Goal: Task Accomplishment & Management: Manage account settings

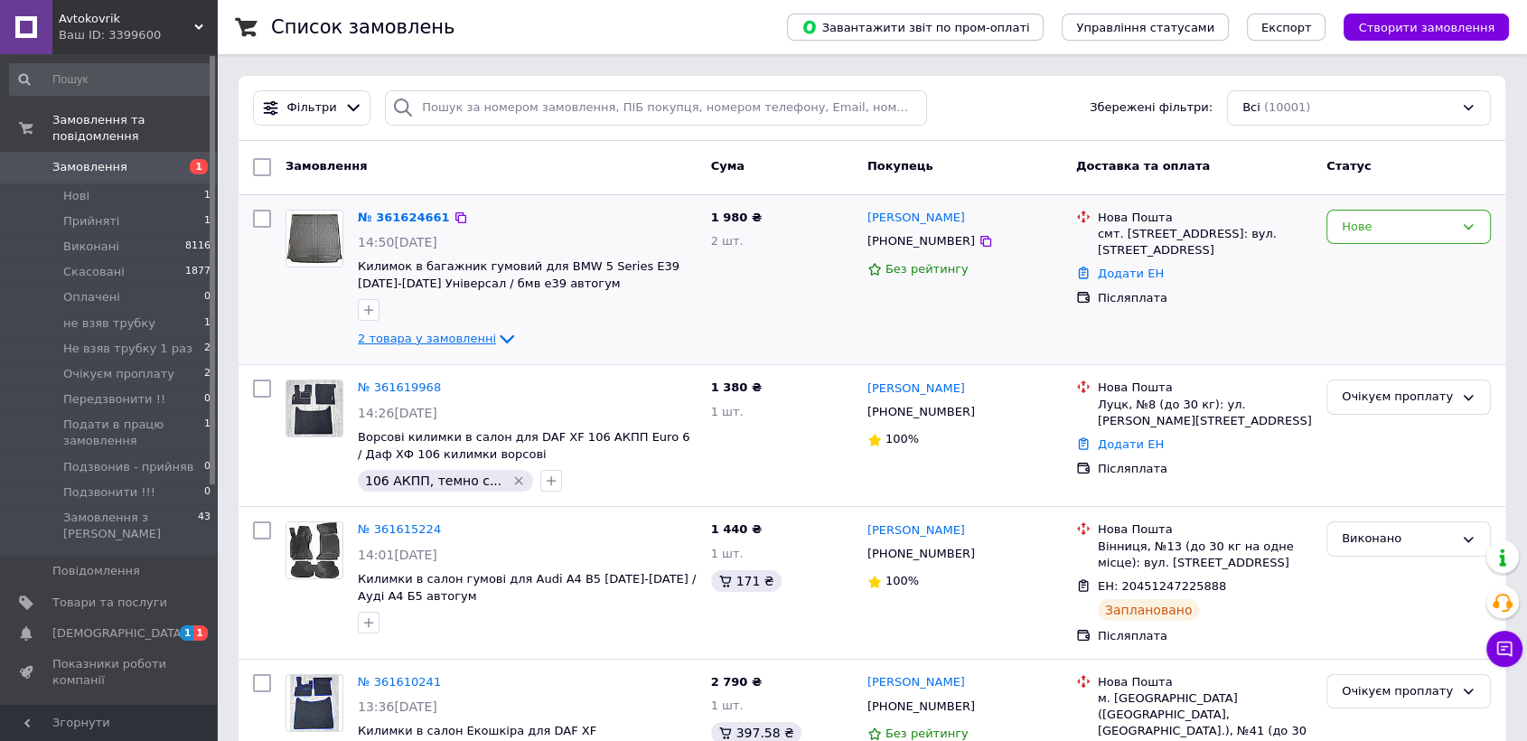
click at [427, 336] on span "2 товара у замовленні" at bounding box center [427, 339] width 138 height 14
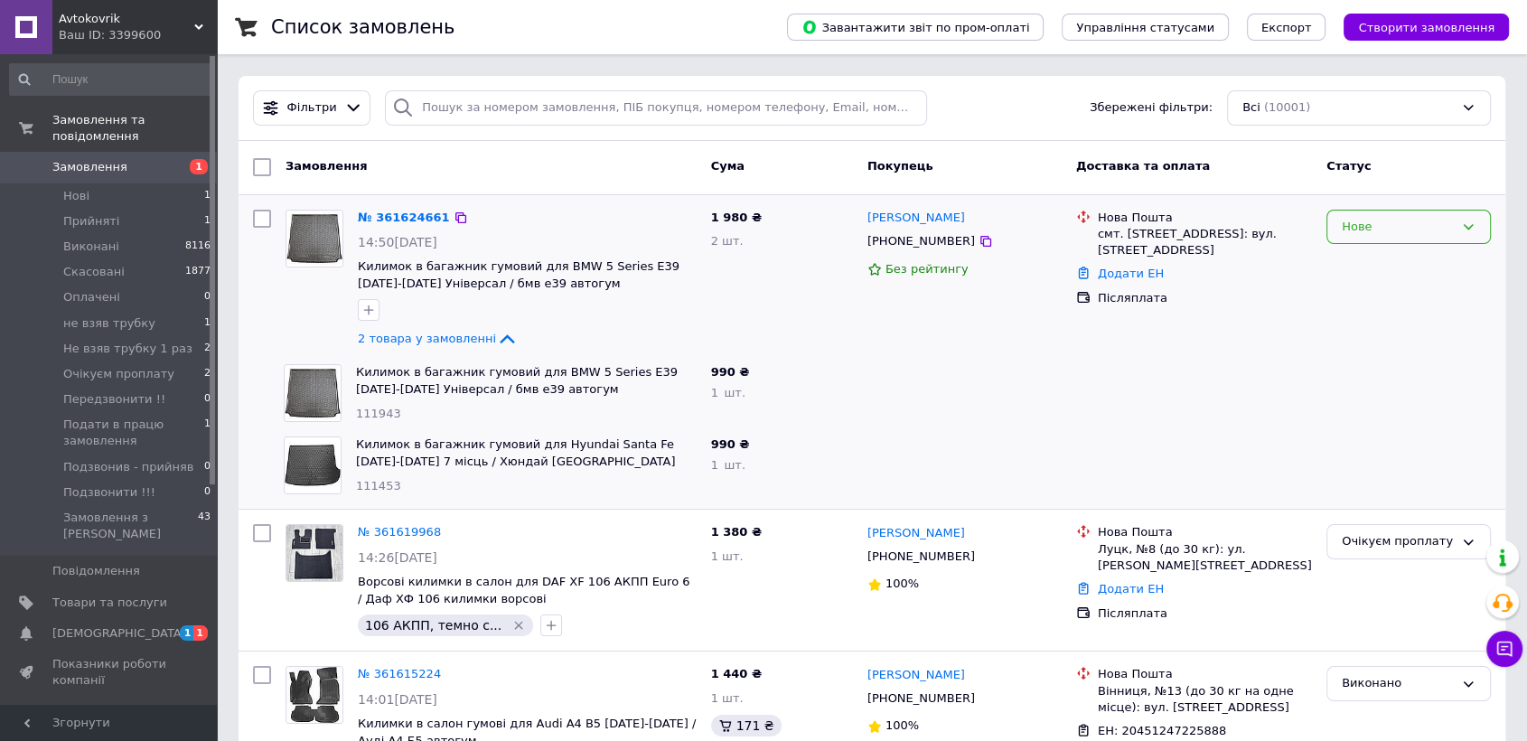
click at [1378, 231] on div "Нове" at bounding box center [1397, 227] width 112 height 19
click at [1378, 262] on li "Прийнято" at bounding box center [1408, 264] width 163 height 33
click at [978, 243] on icon at bounding box center [985, 241] width 14 height 14
drag, startPoint x: 967, startPoint y: 211, endPoint x: 867, endPoint y: 211, distance: 100.3
click at [867, 211] on div "[PERSON_NAME]" at bounding box center [964, 218] width 198 height 21
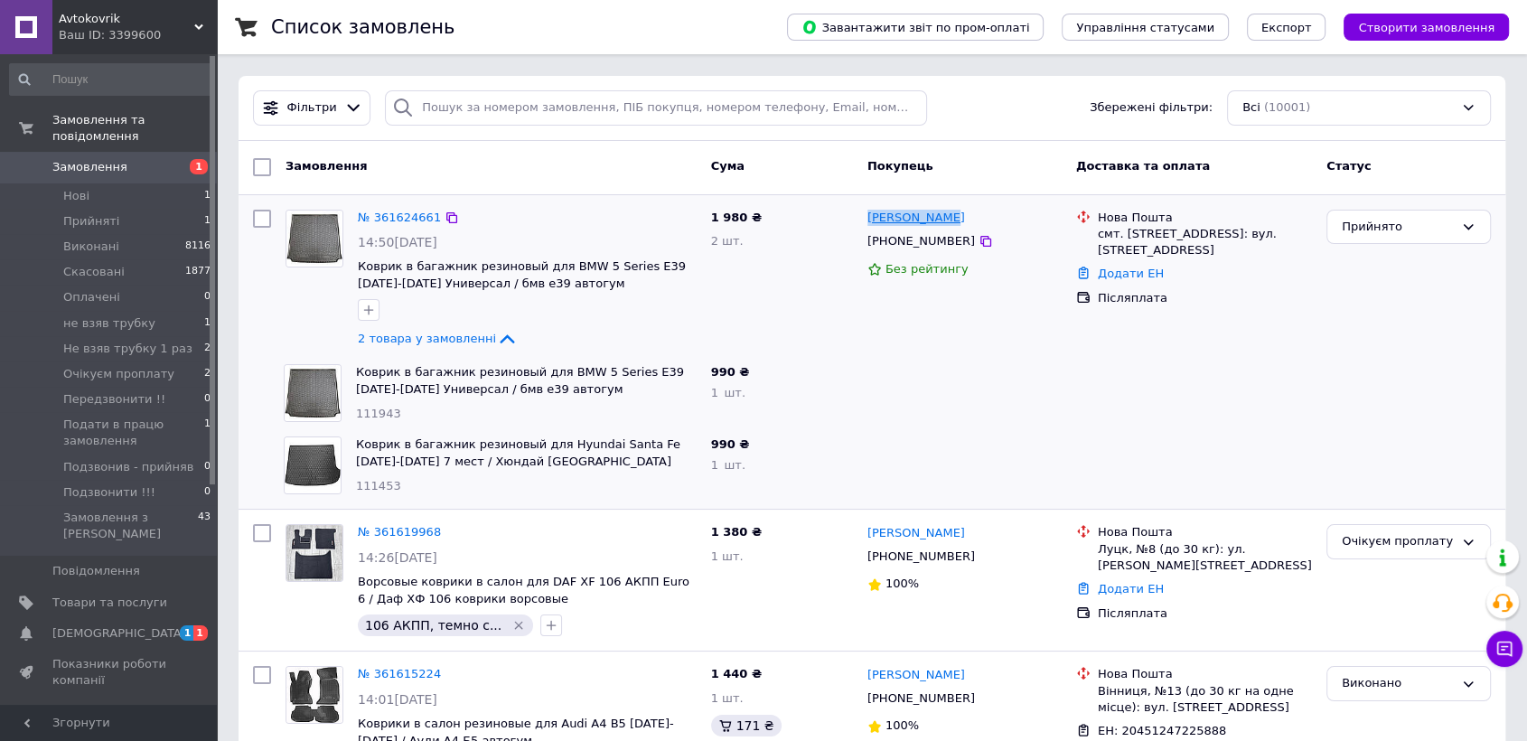
copy link "[PERSON_NAME]"
click at [978, 241] on icon at bounding box center [985, 241] width 14 height 14
click at [397, 213] on link "№ 361624661" at bounding box center [399, 217] width 83 height 14
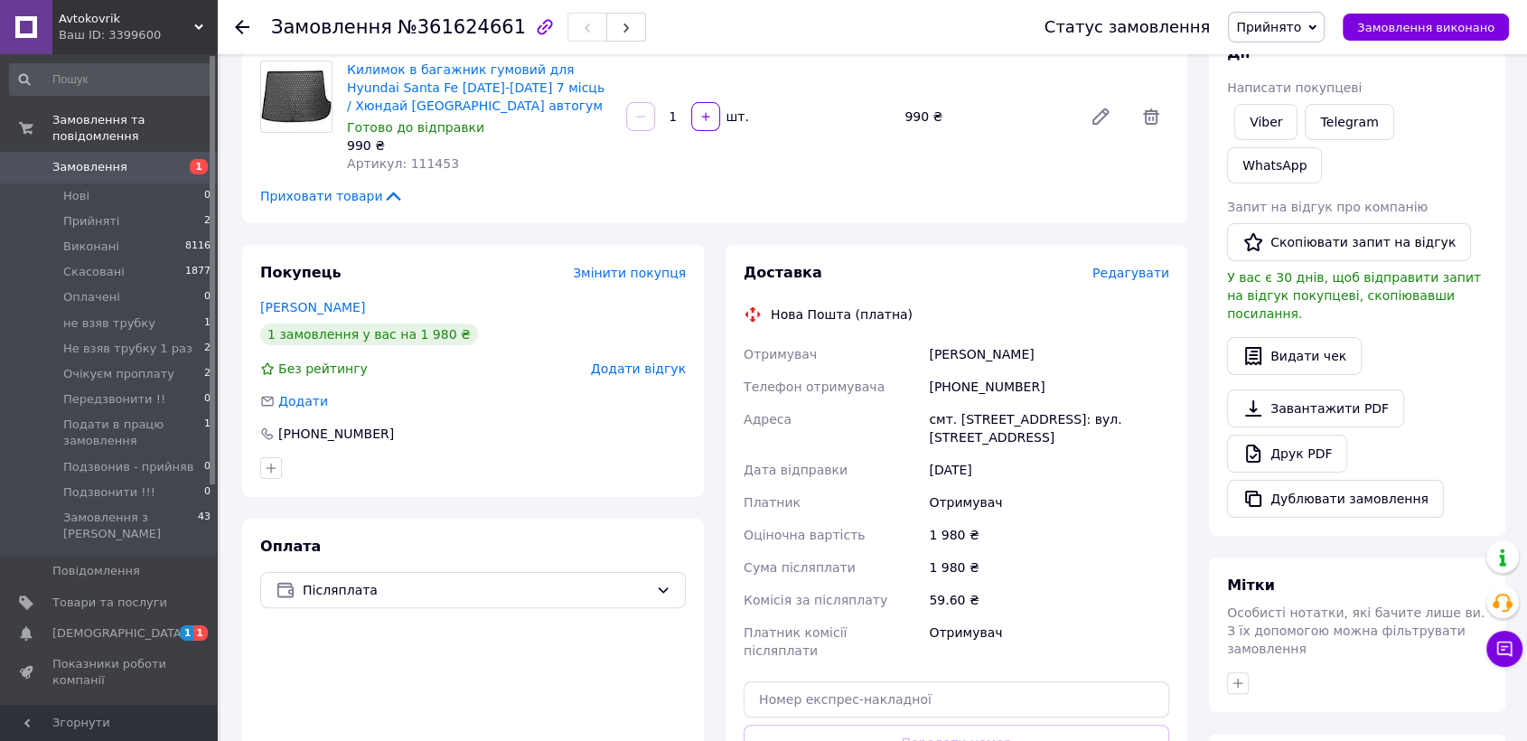
scroll to position [435, 0]
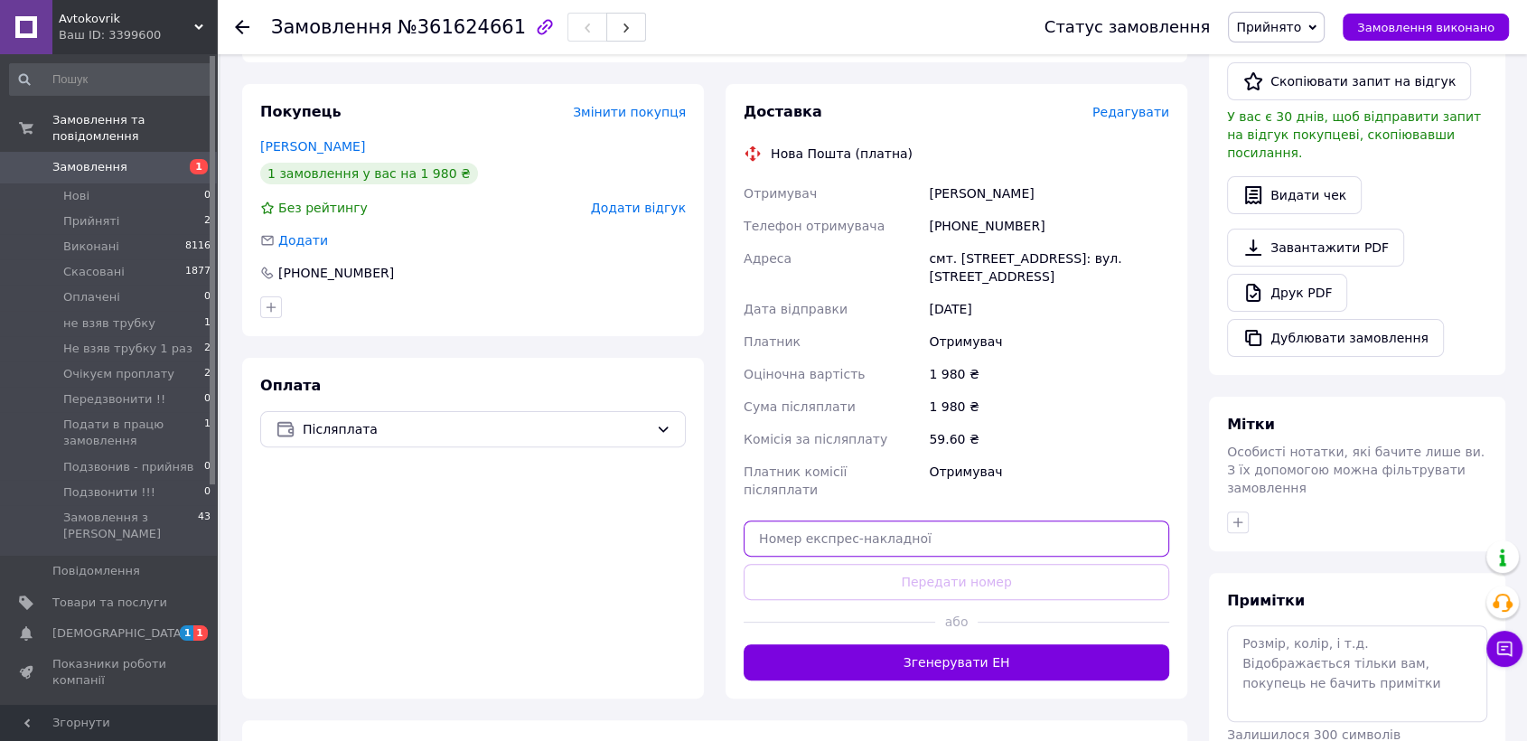
click at [810, 520] on input "text" at bounding box center [955, 538] width 425 height 36
paste input "20451247263403"
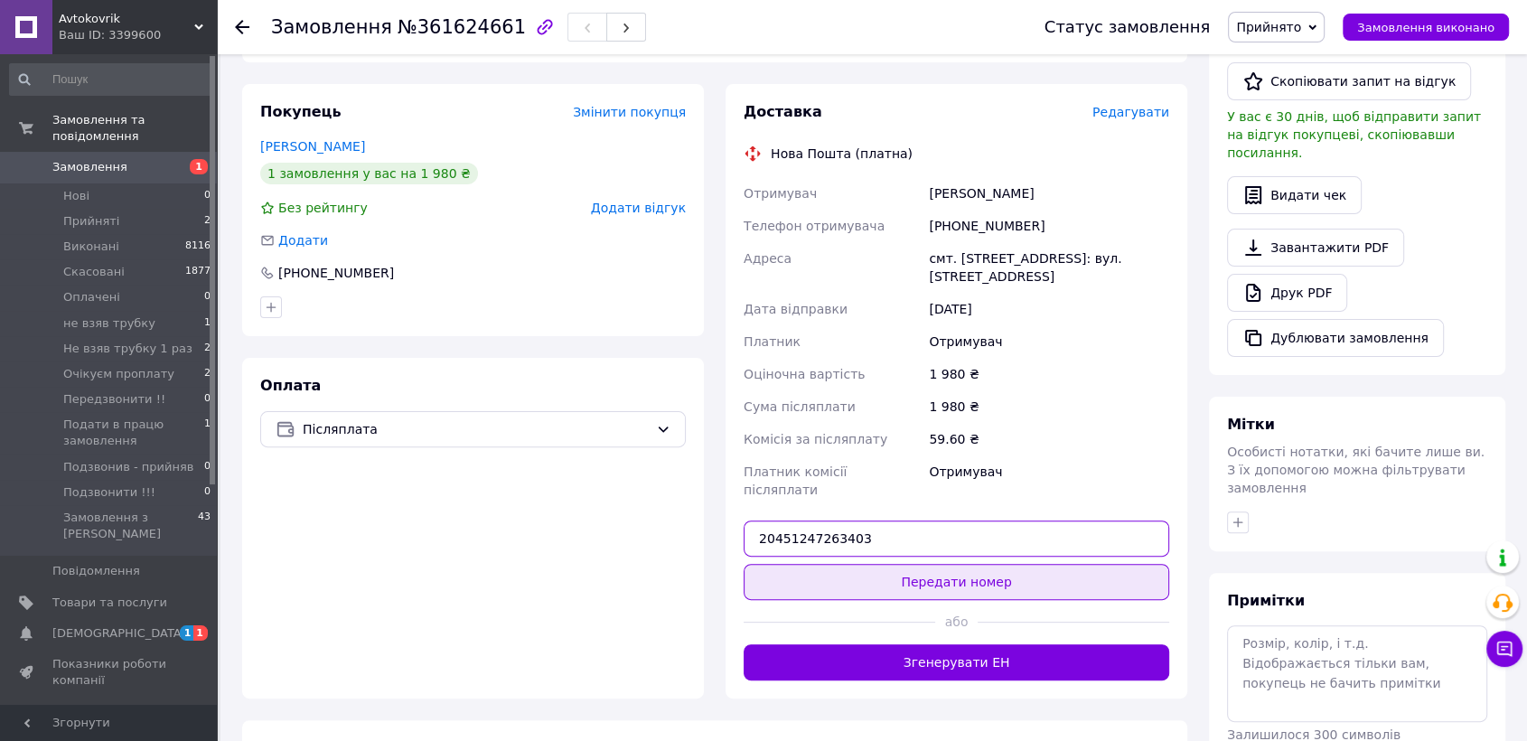
type input "20451247263403"
click at [832, 564] on button "Передати номер" at bounding box center [955, 582] width 425 height 36
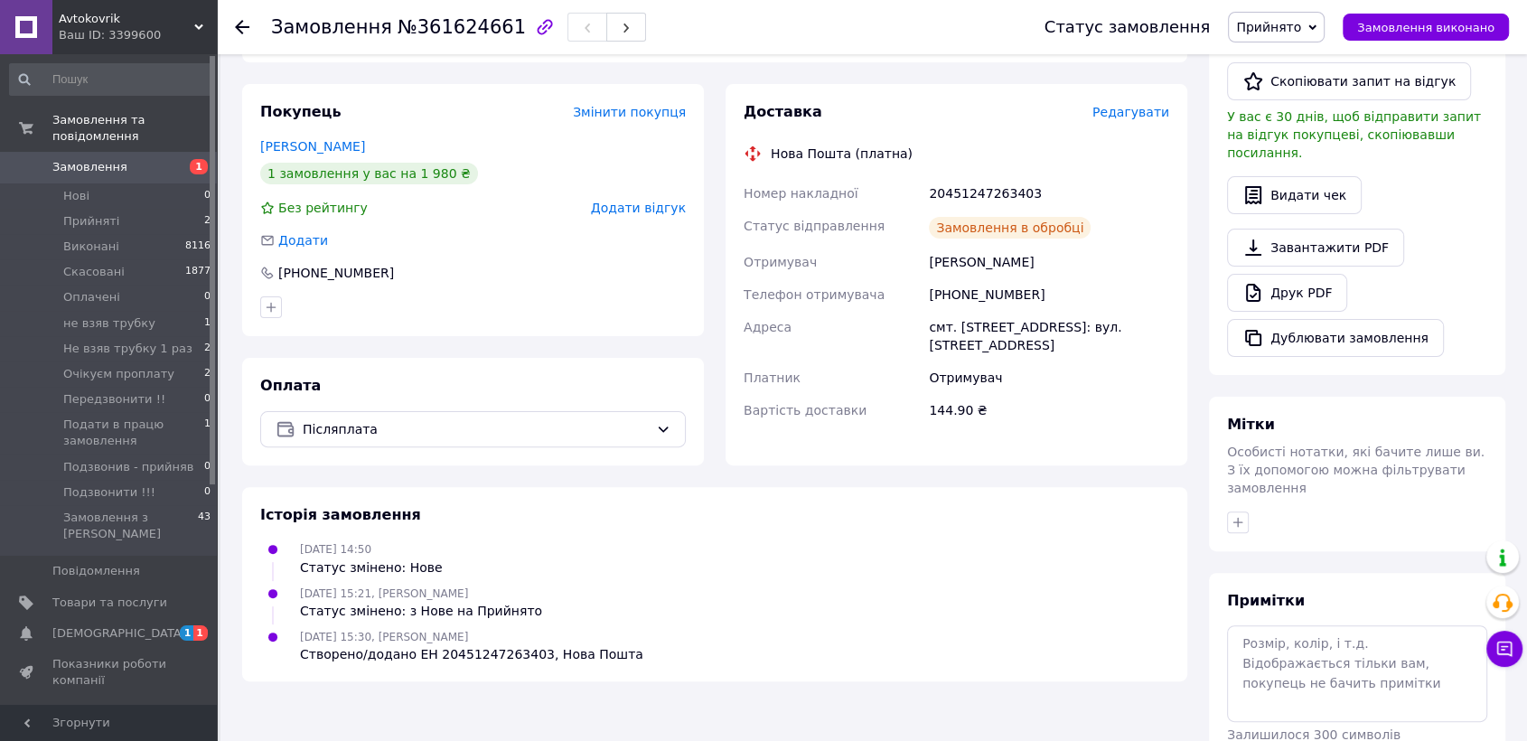
click at [241, 25] on use at bounding box center [242, 27] width 14 height 14
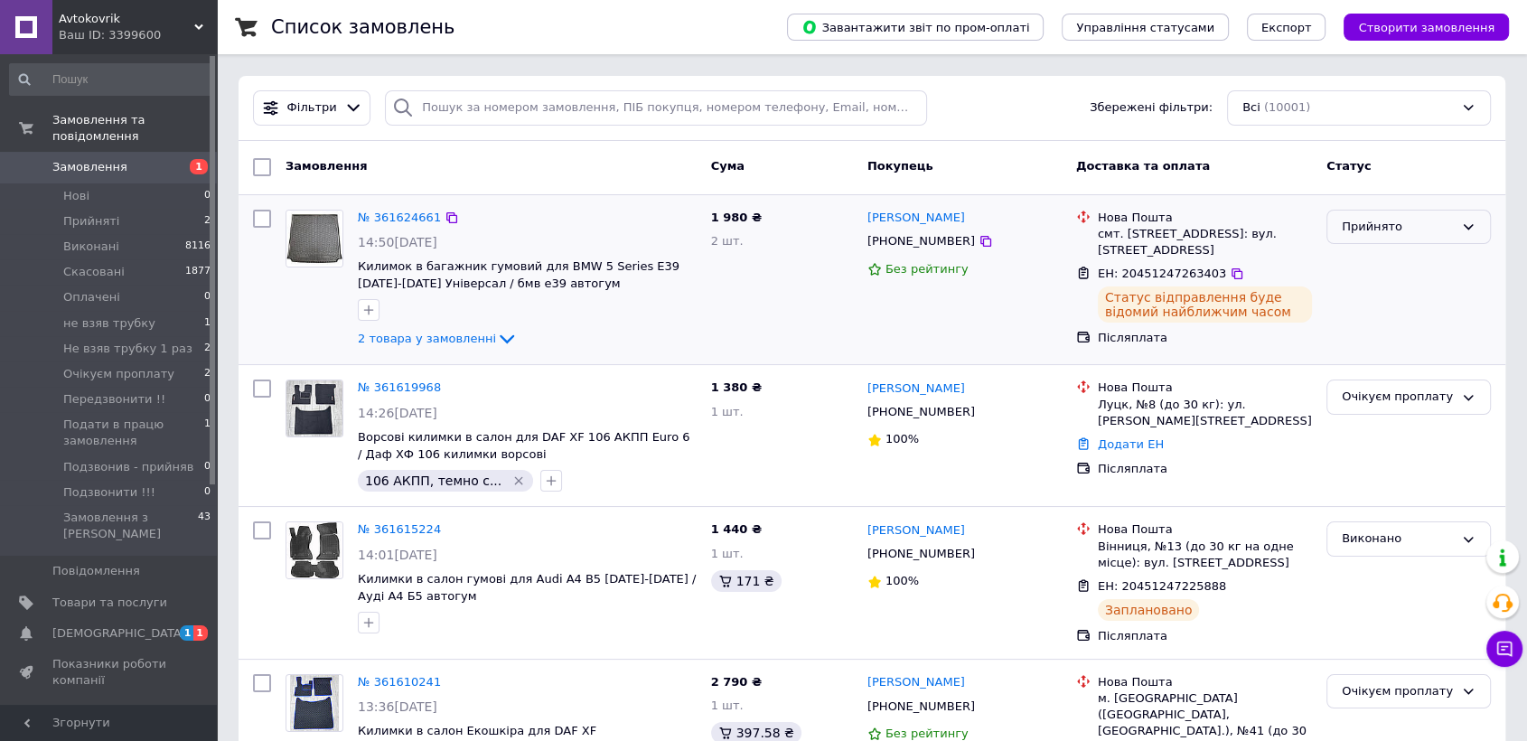
click at [1370, 231] on div "Прийнято" at bounding box center [1397, 227] width 112 height 19
click at [1379, 265] on li "Виконано" at bounding box center [1408, 264] width 163 height 33
click at [102, 594] on span "Товари та послуги" at bounding box center [109, 602] width 115 height 16
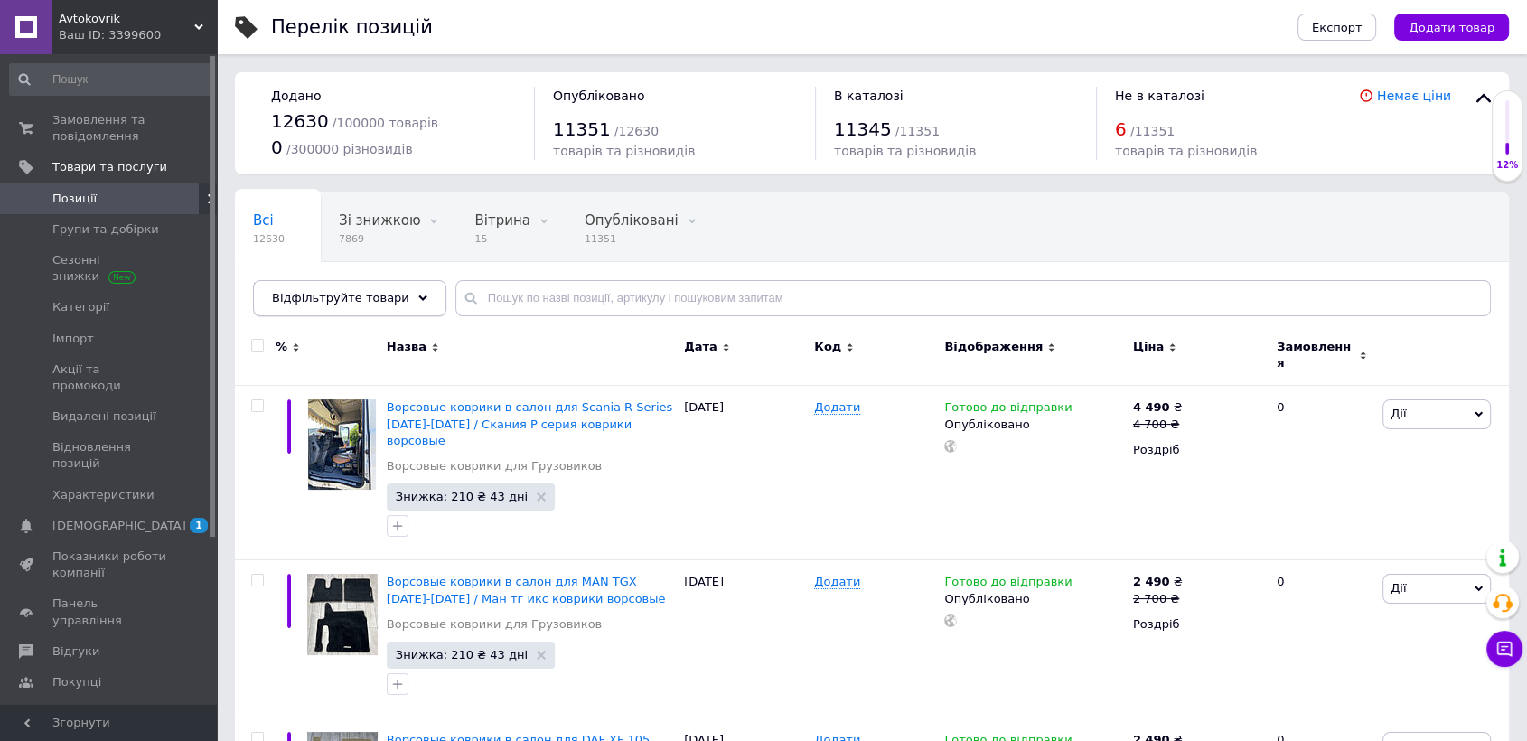
click at [418, 298] on icon at bounding box center [422, 298] width 9 height 9
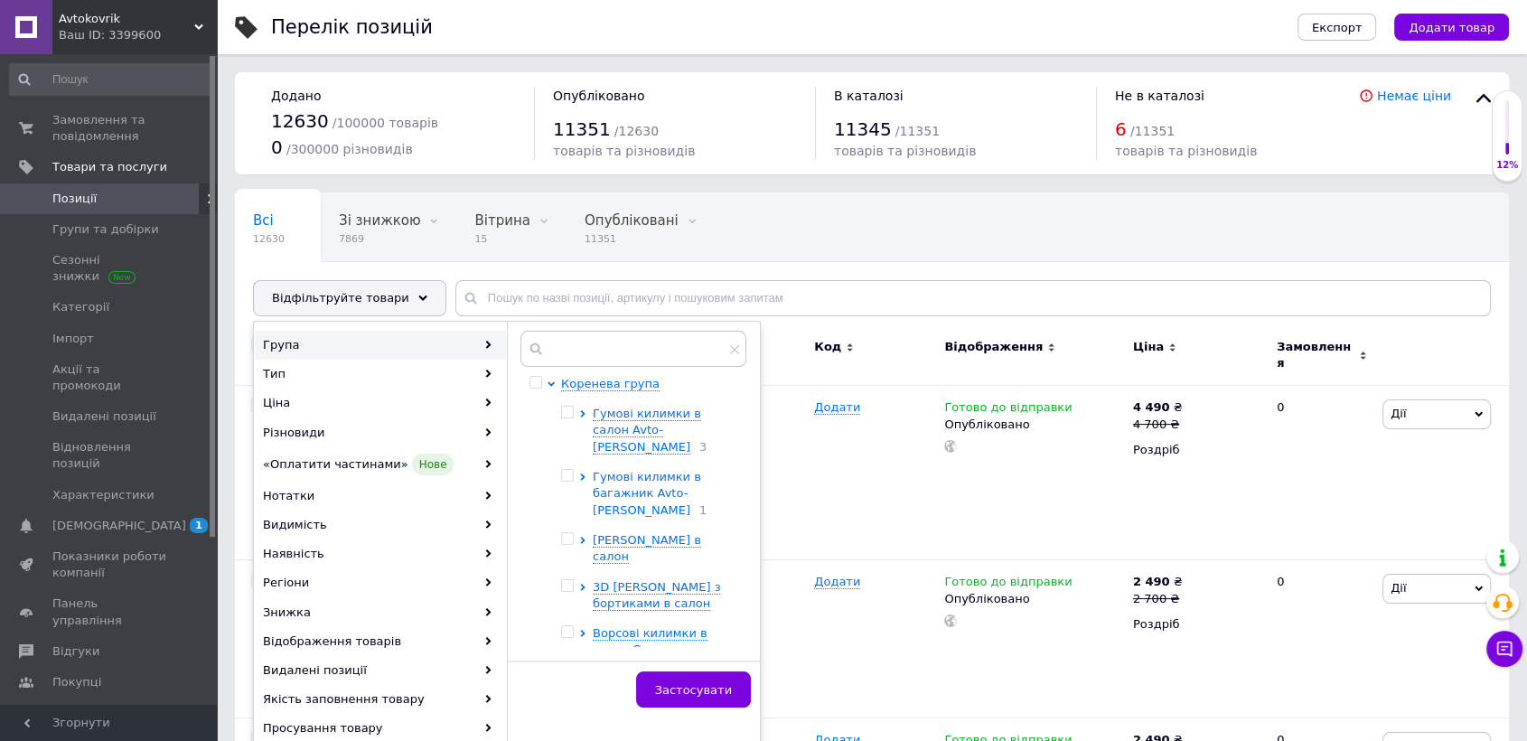
click at [658, 475] on span "Гумові килимки в багажник Avto-[PERSON_NAME]" at bounding box center [647, 493] width 108 height 46
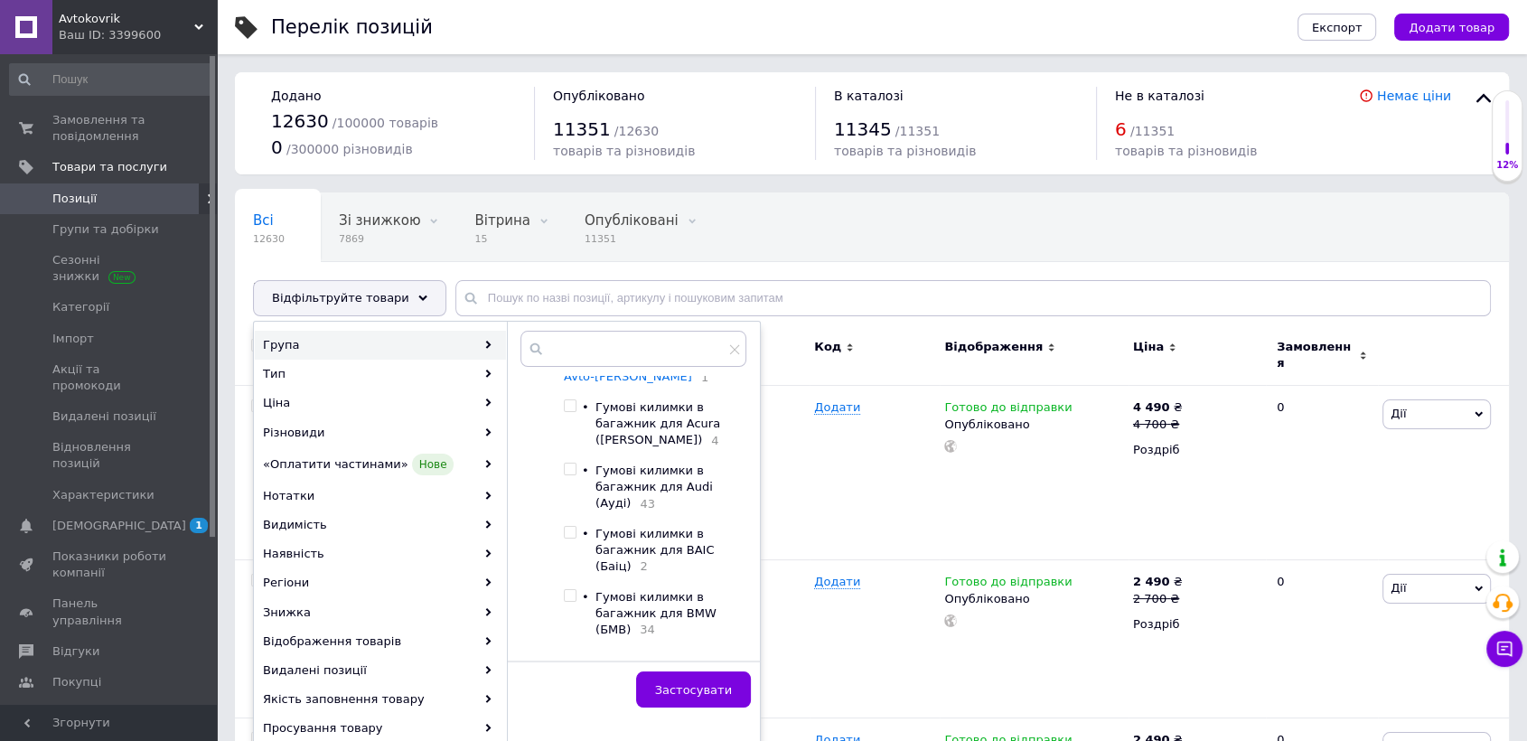
scroll to position [201, 0]
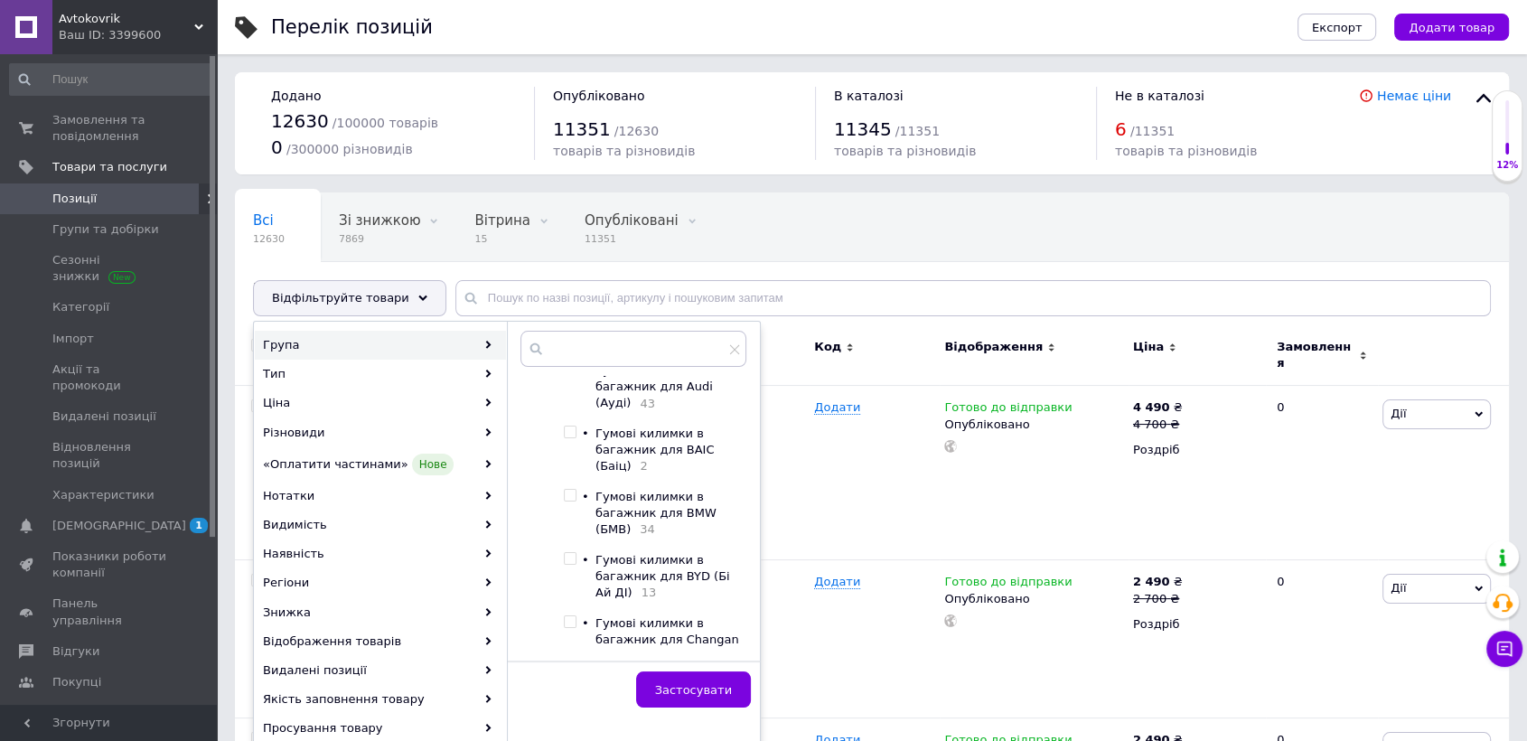
click at [575, 500] on input "checkbox" at bounding box center [570, 496] width 12 height 12
checkbox input "true"
click at [701, 695] on span "Застосувати" at bounding box center [693, 690] width 77 height 14
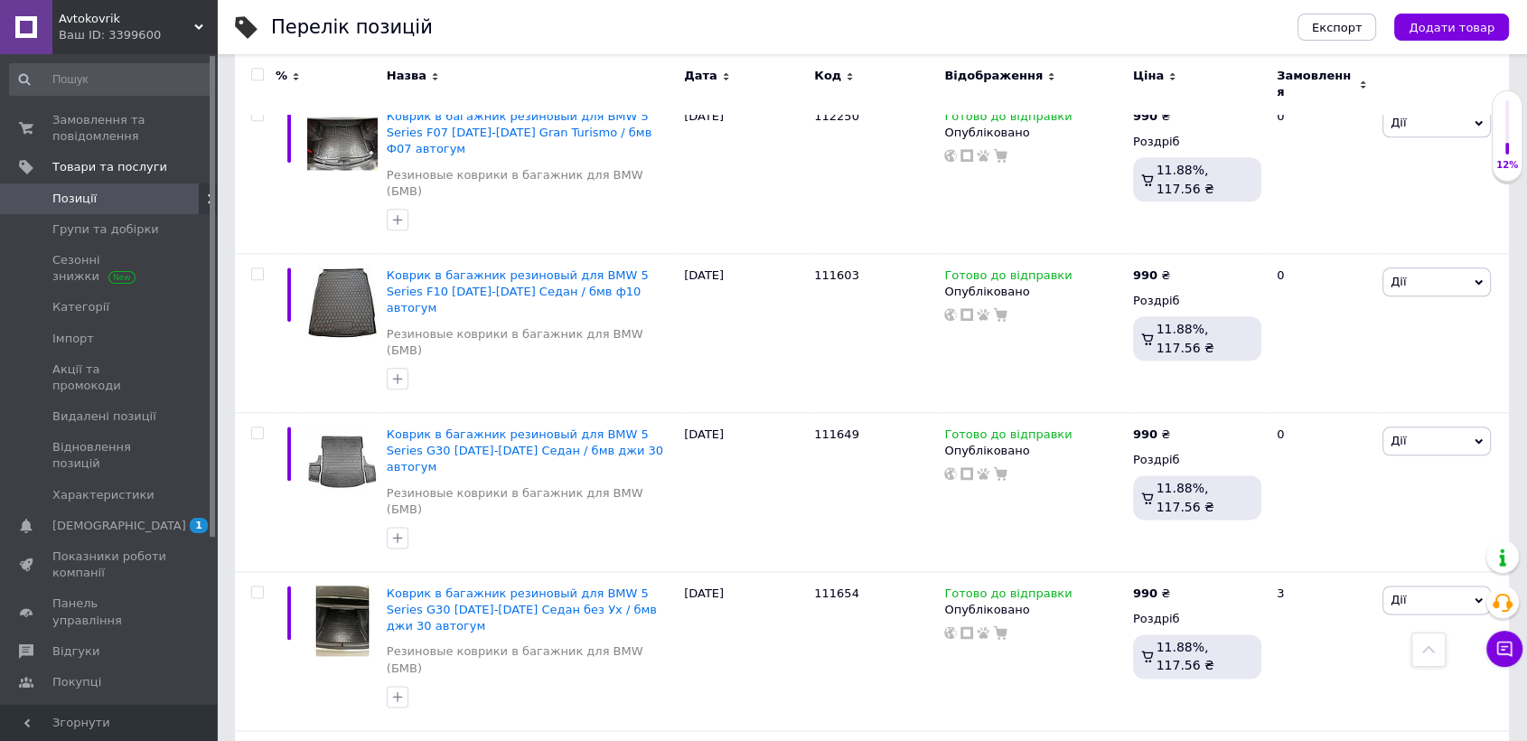
scroll to position [2291, 0]
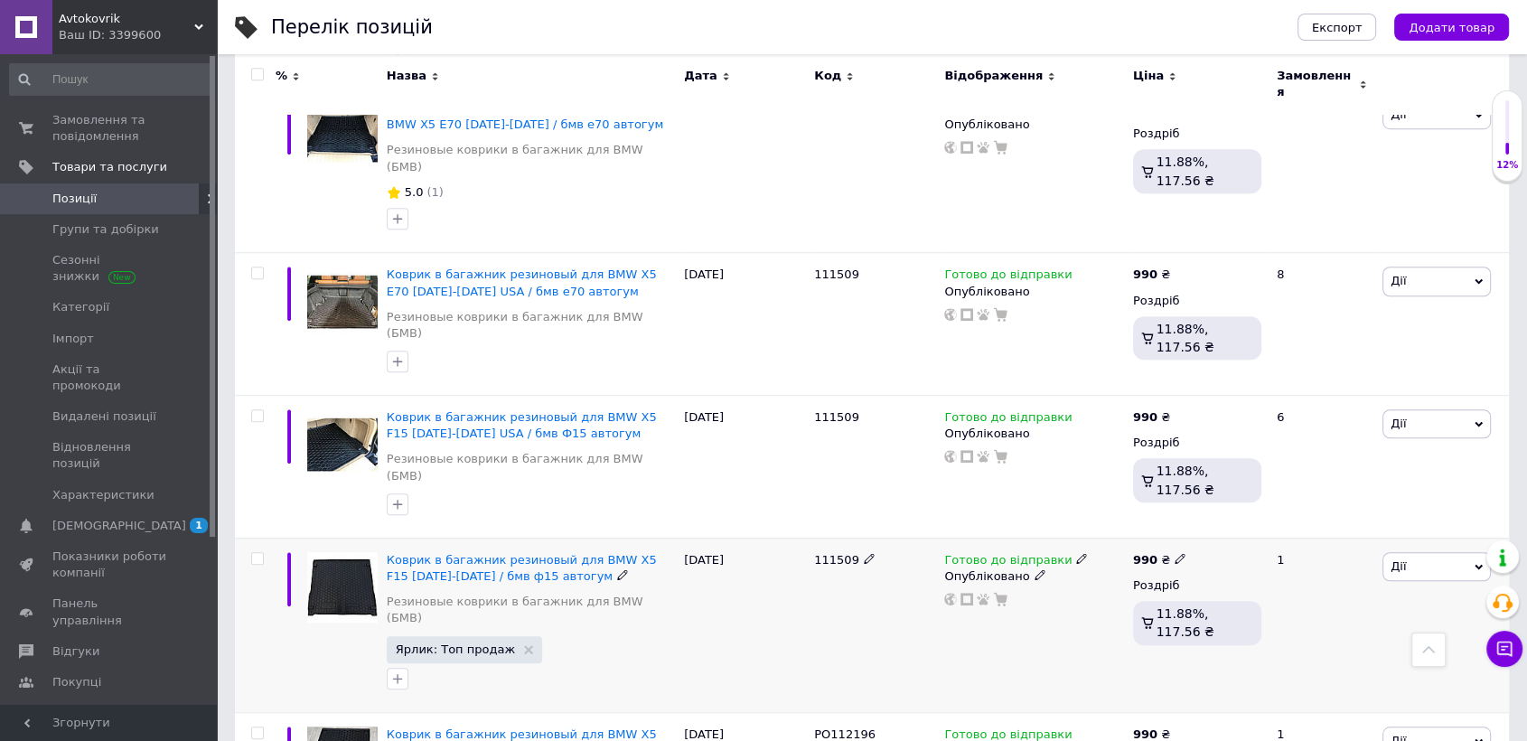
scroll to position [1560, 0]
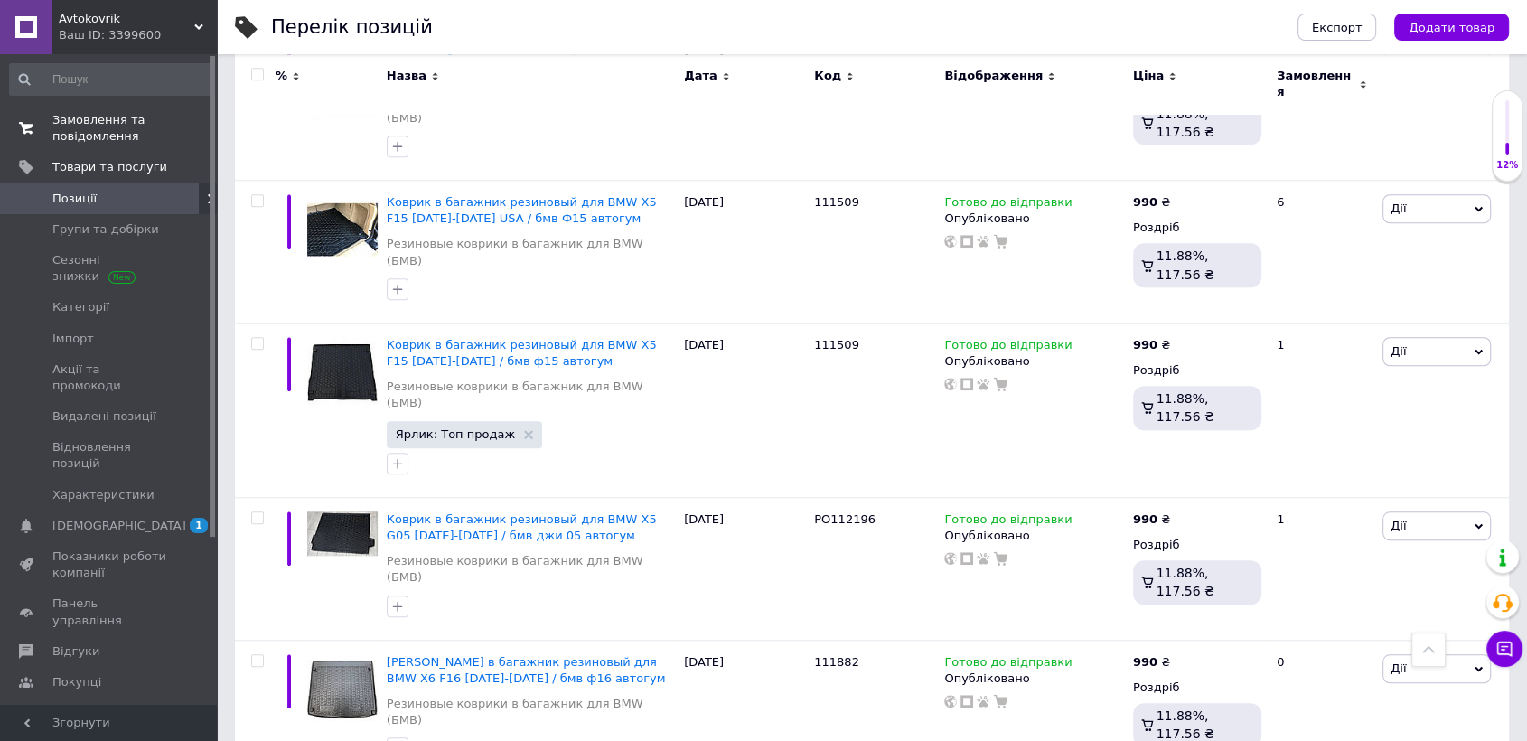
click at [102, 132] on span "Замовлення та повідомлення" at bounding box center [109, 128] width 115 height 33
